Goal: Transaction & Acquisition: Download file/media

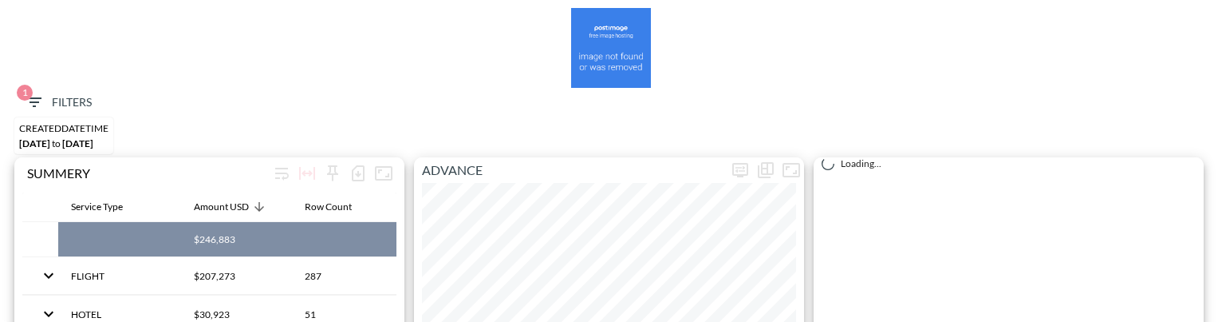
click at [47, 102] on span "1 Filters" at bounding box center [58, 103] width 67 height 20
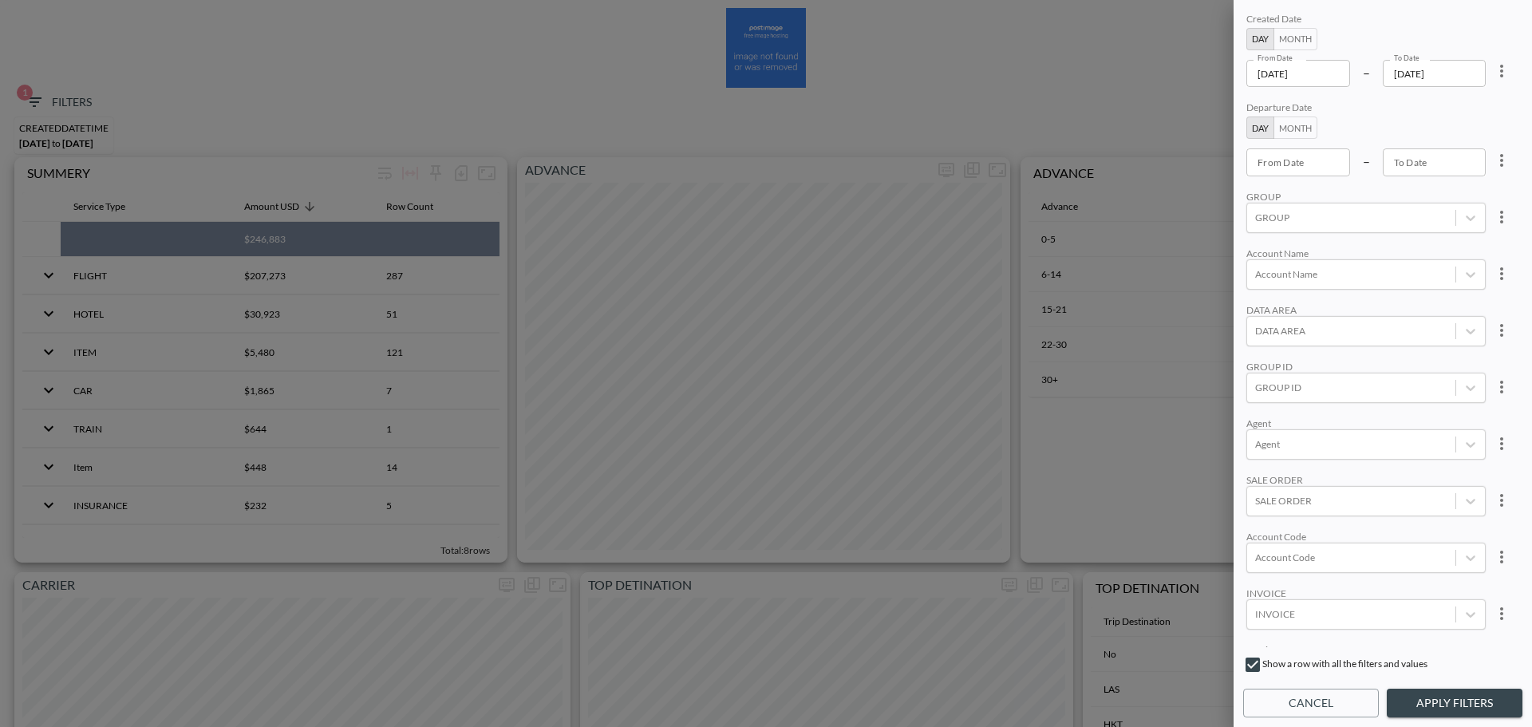
click at [1313, 77] on input "[DATE]" at bounding box center [1298, 73] width 104 height 27
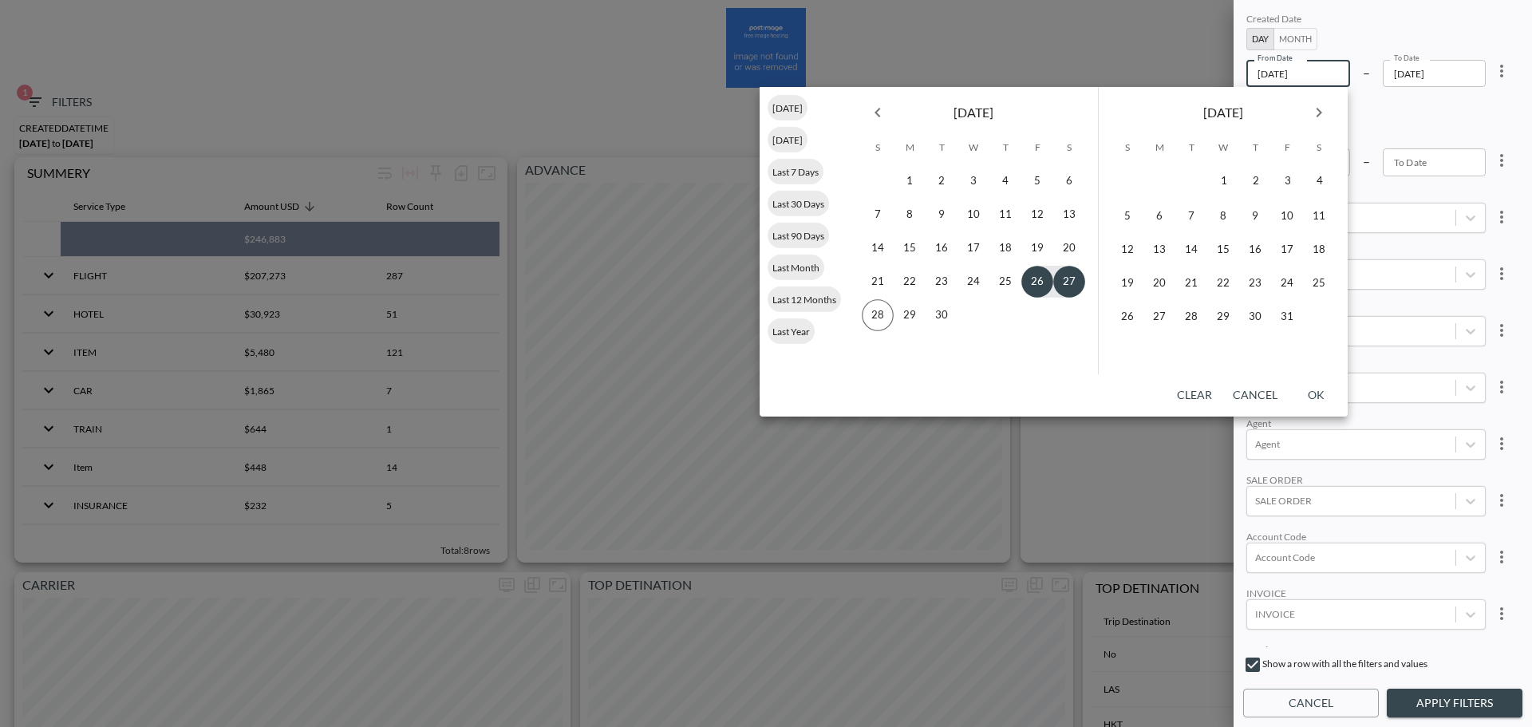
click at [874, 116] on icon "Previous month" at bounding box center [877, 112] width 19 height 19
click at [874, 112] on icon "Previous month" at bounding box center [877, 112] width 19 height 19
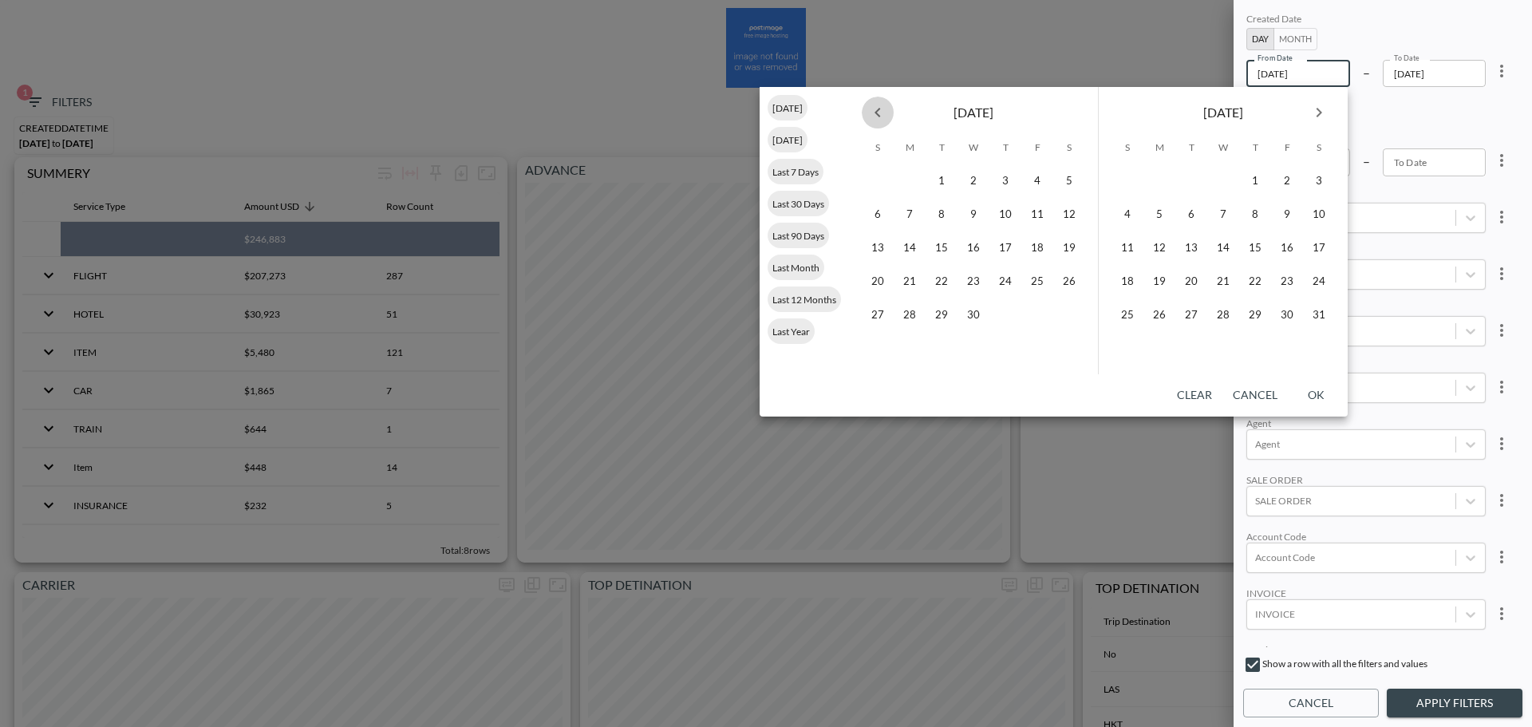
click at [874, 112] on icon "Previous month" at bounding box center [877, 112] width 19 height 19
click at [873, 112] on icon "Previous month" at bounding box center [877, 112] width 19 height 19
click at [965, 177] on button "1" at bounding box center [973, 181] width 32 height 32
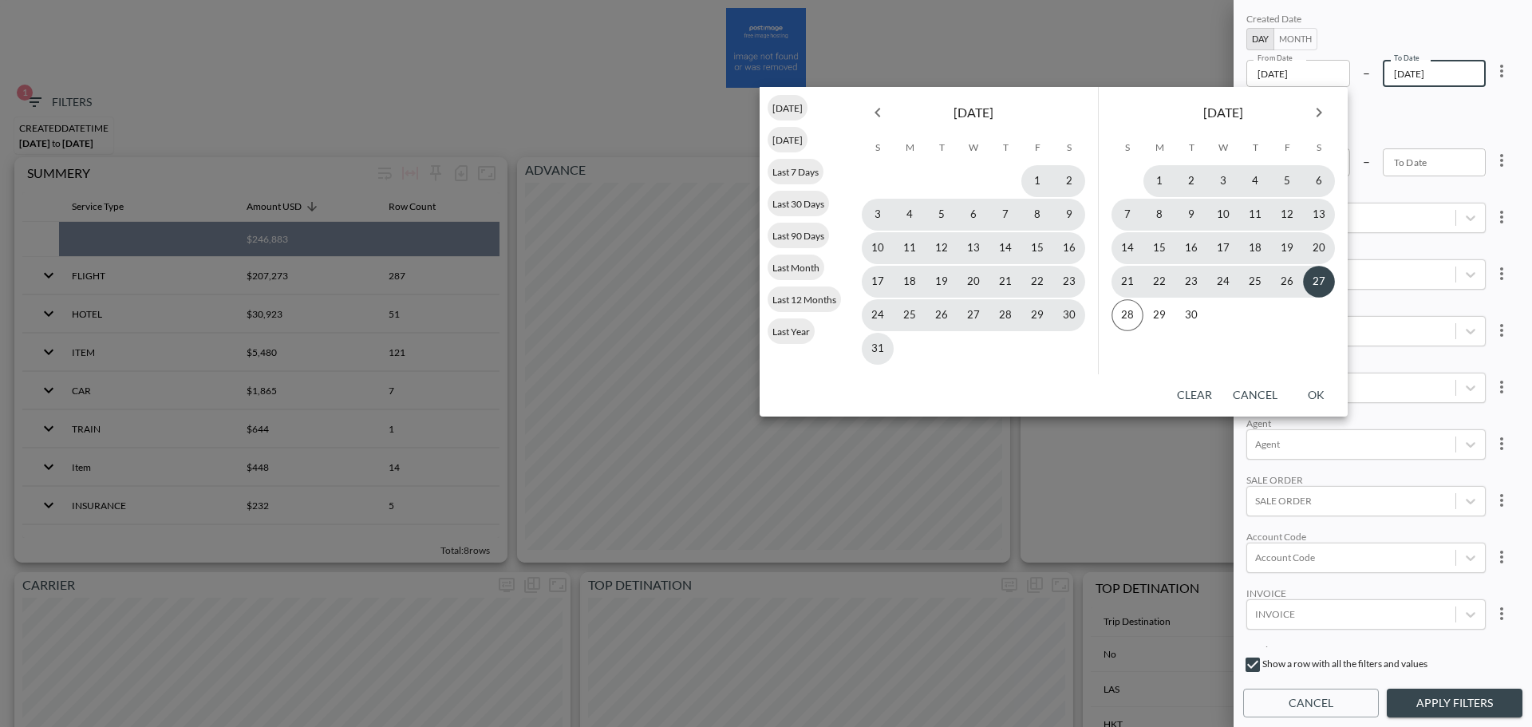
type input "[DATE]"
click at [1322, 285] on button "27" at bounding box center [1319, 282] width 32 height 32
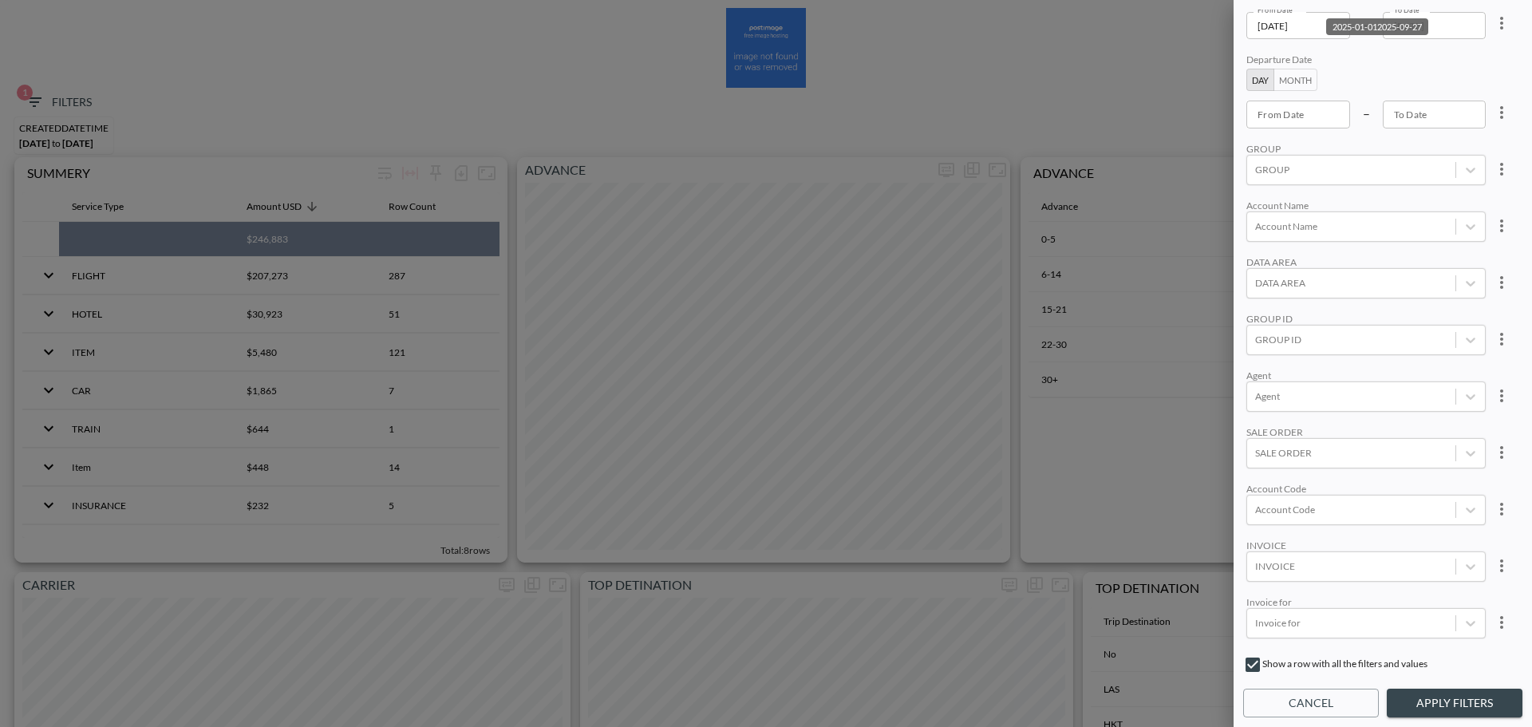
scroll to position [80, 0]
click at [1316, 485] on div "Account Code" at bounding box center [1351, 478] width 208 height 22
click at [1256, 416] on input "MPLC" at bounding box center [1258, 425] width 34 height 34
type input "MPLC"
click at [1389, 336] on div "Created Date Day Month From Date [DATE] From Date – To Date [DATE] To Date Depa…" at bounding box center [1382, 328] width 279 height 637
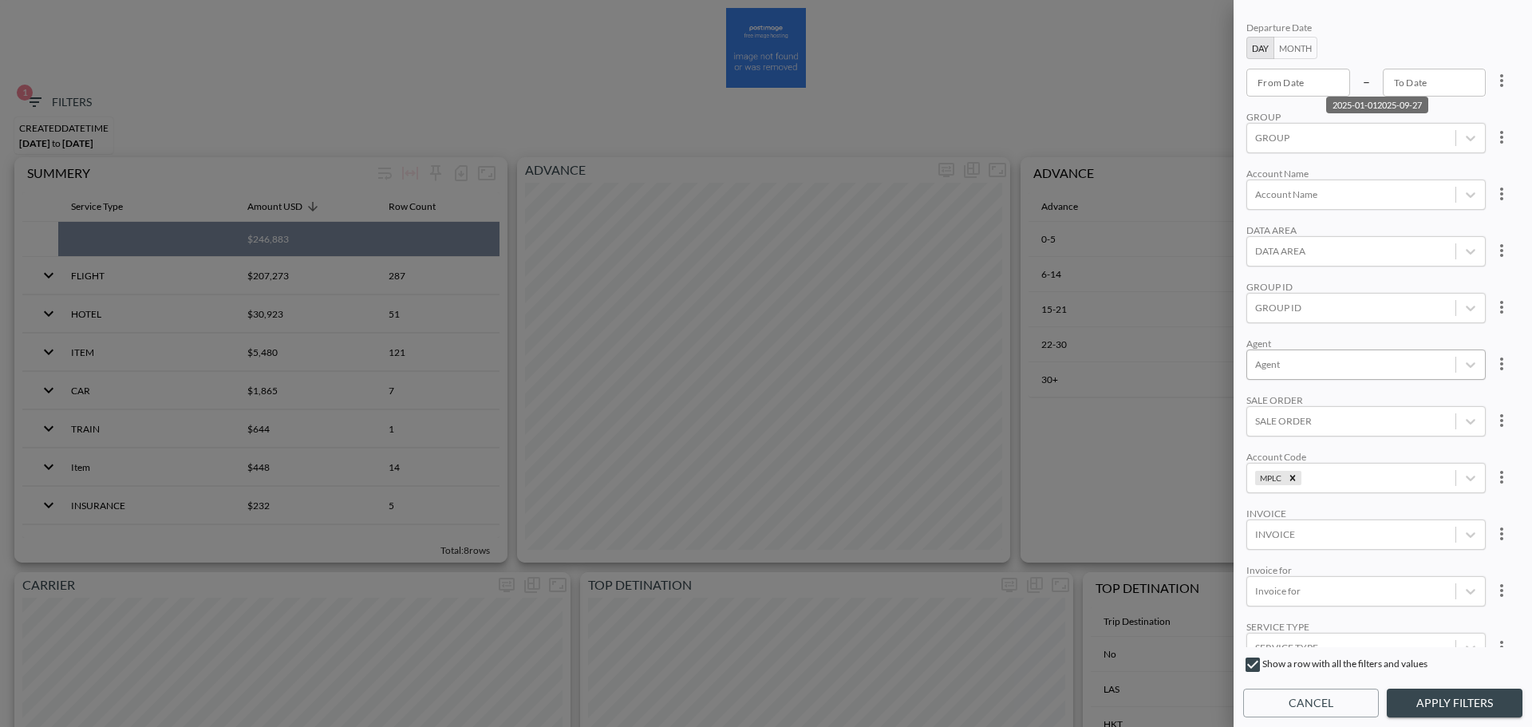
scroll to position [0, 0]
click at [1431, 699] on button "Apply Filters" at bounding box center [1455, 704] width 136 height 30
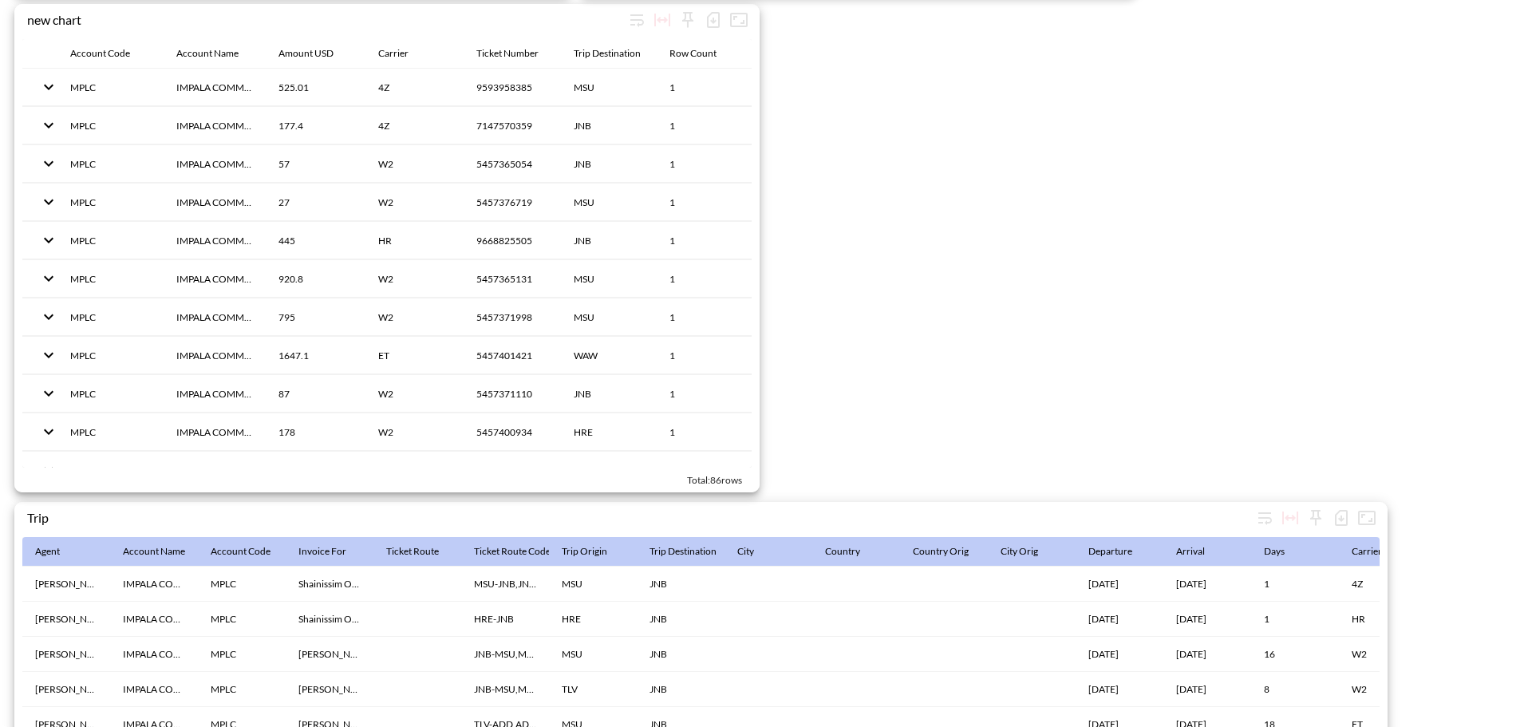
scroll to position [2465, 0]
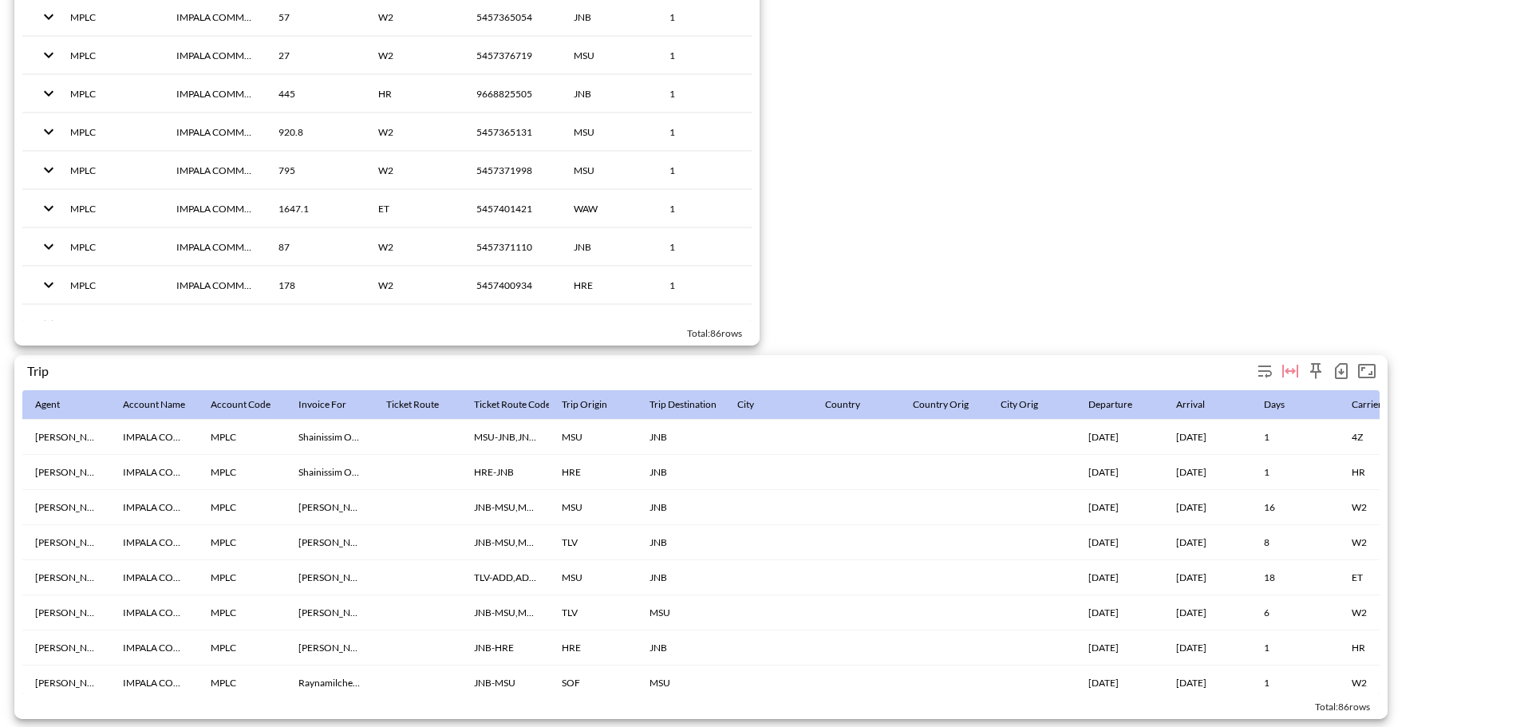
click at [1338, 363] on icon "button" at bounding box center [1341, 370] width 19 height 19
click at [1276, 399] on li "Download CSV ( 86 Rows )" at bounding box center [1259, 396] width 187 height 29
click at [1337, 361] on icon "button" at bounding box center [1341, 370] width 19 height 19
click at [1312, 393] on li "Download CSV ( 86 Rows )" at bounding box center [1259, 396] width 187 height 29
